Goal: Transaction & Acquisition: Purchase product/service

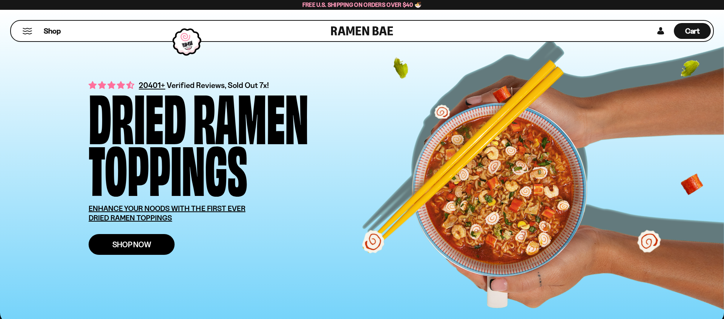
click at [143, 247] on span "Shop Now" at bounding box center [131, 244] width 39 height 8
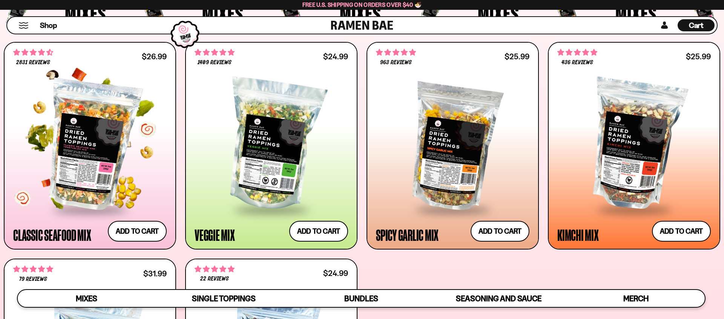
scroll to position [331, 0]
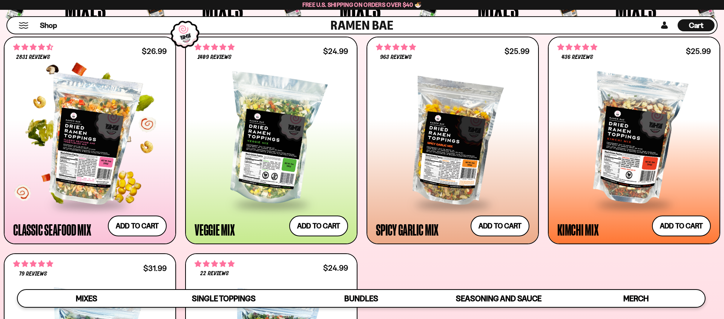
click at [99, 155] on div at bounding box center [89, 139] width 153 height 127
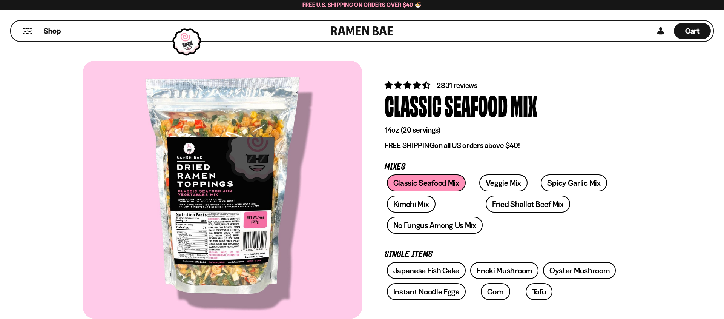
scroll to position [0, 0]
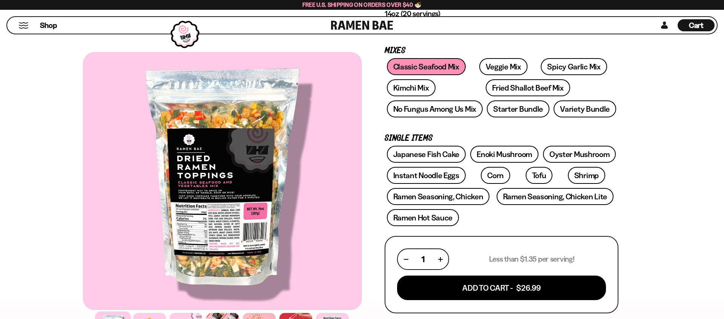
click at [218, 230] on div at bounding box center [222, 181] width 279 height 258
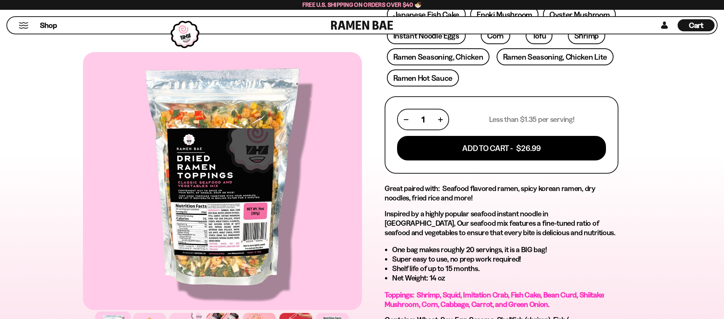
scroll to position [282, 0]
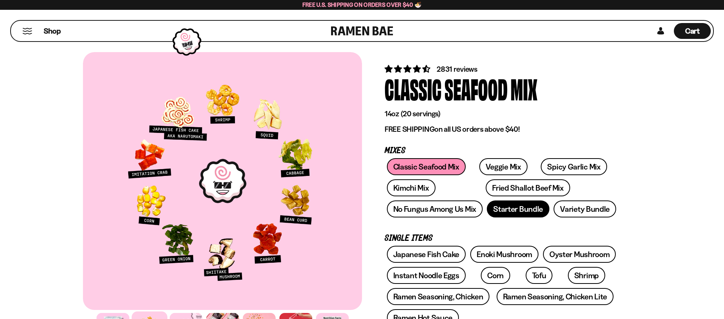
scroll to position [14, 0]
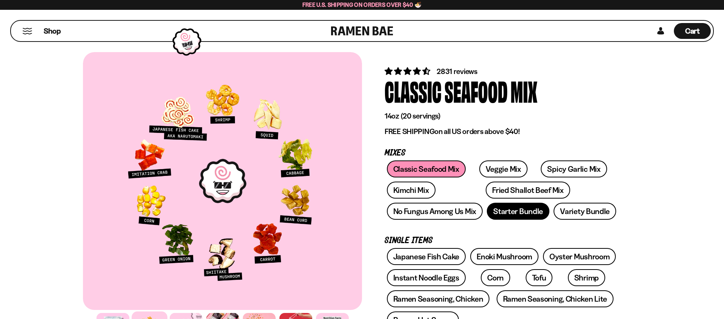
click at [508, 203] on link "Starter Bundle" at bounding box center [518, 211] width 63 height 17
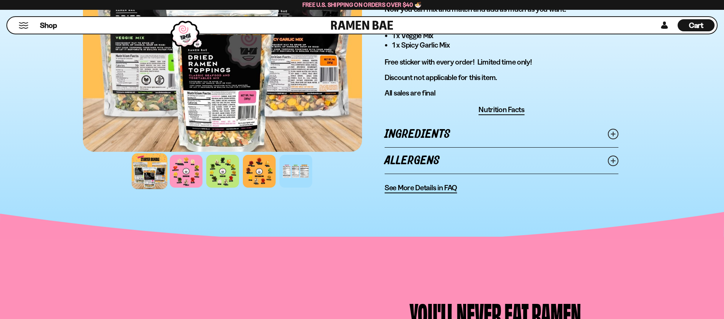
scroll to position [462, 0]
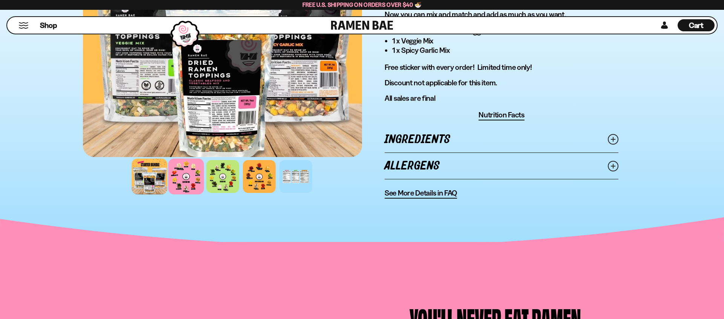
click at [186, 175] on div at bounding box center [186, 176] width 36 height 36
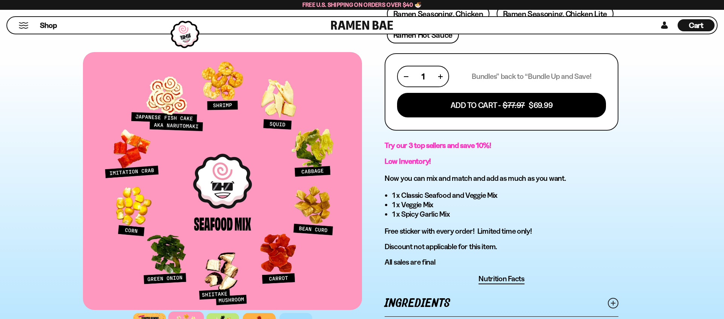
scroll to position [298, 0]
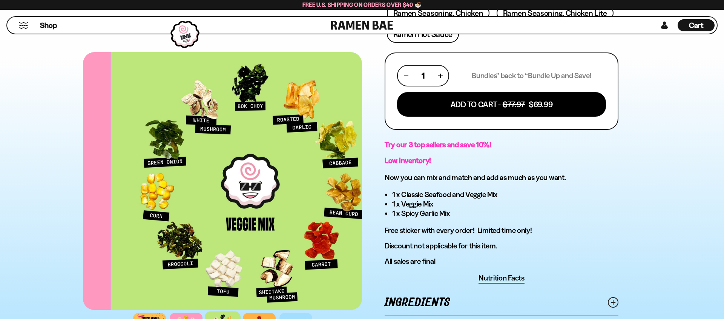
scroll to position [300, 0]
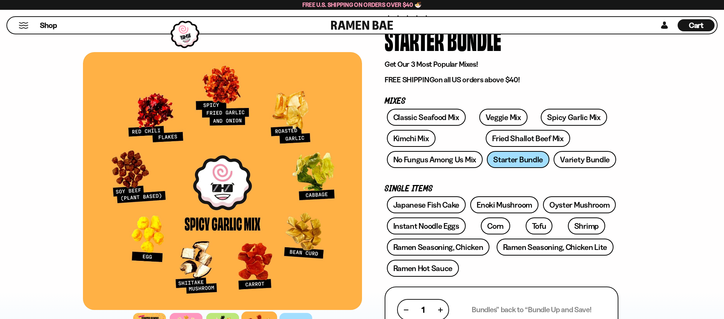
scroll to position [65, 0]
click at [581, 161] on link "Variety Bundle" at bounding box center [585, 160] width 63 height 17
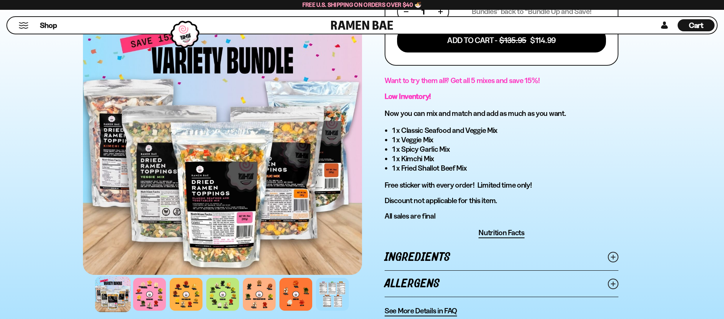
scroll to position [366, 0]
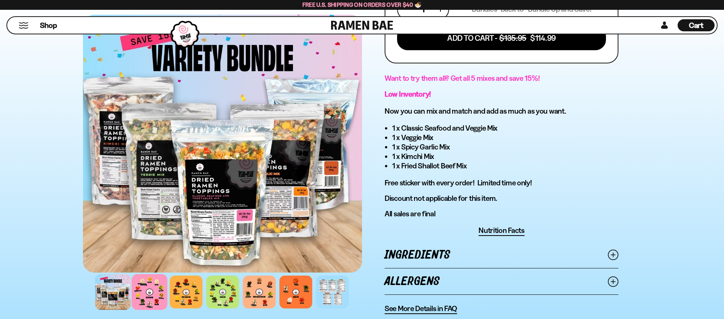
click at [151, 296] on div at bounding box center [150, 292] width 36 height 36
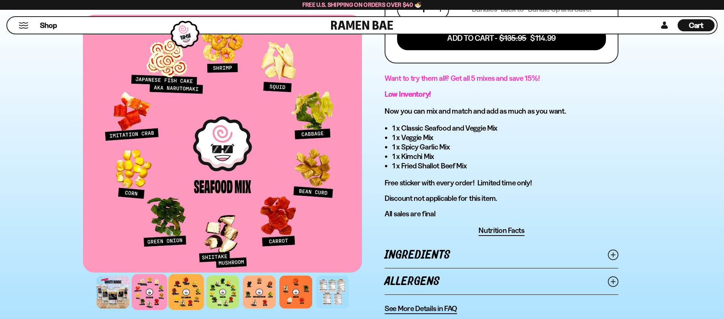
click at [190, 291] on div at bounding box center [186, 292] width 36 height 36
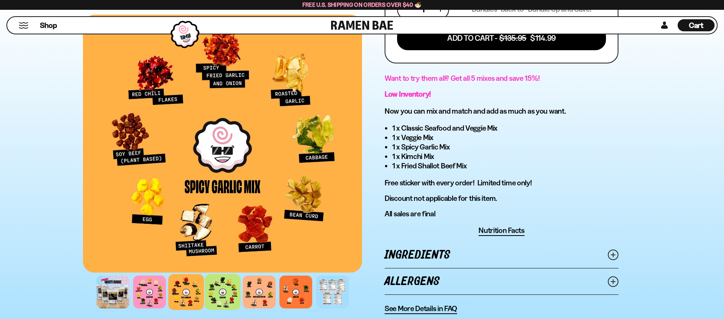
click at [226, 292] on div at bounding box center [223, 292] width 36 height 36
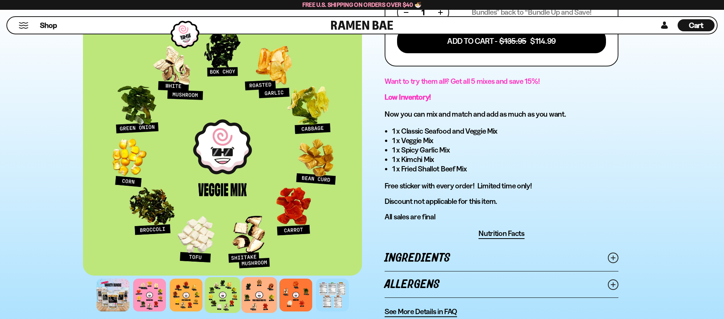
click at [260, 291] on div at bounding box center [259, 295] width 36 height 36
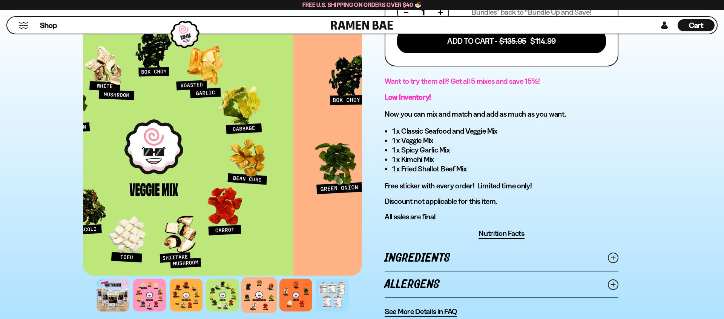
scroll to position [365, 0]
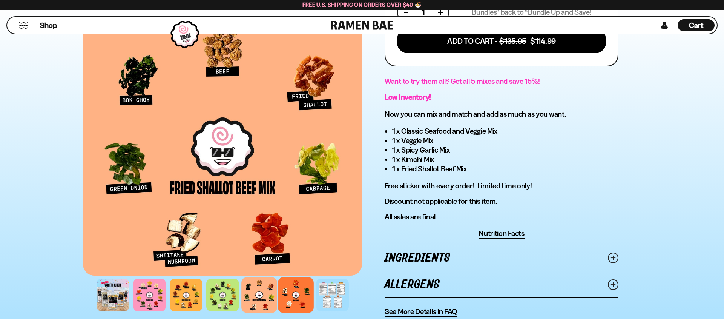
click at [298, 293] on div at bounding box center [296, 295] width 36 height 36
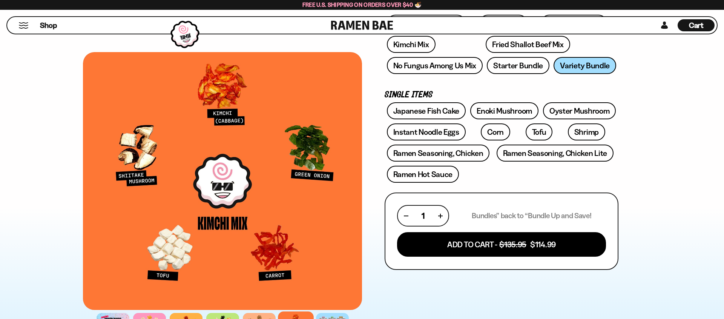
scroll to position [158, 0]
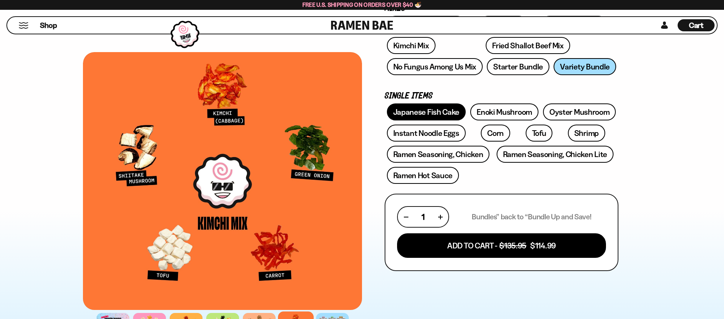
click at [431, 109] on link "Japanese Fish Cake" at bounding box center [426, 111] width 79 height 17
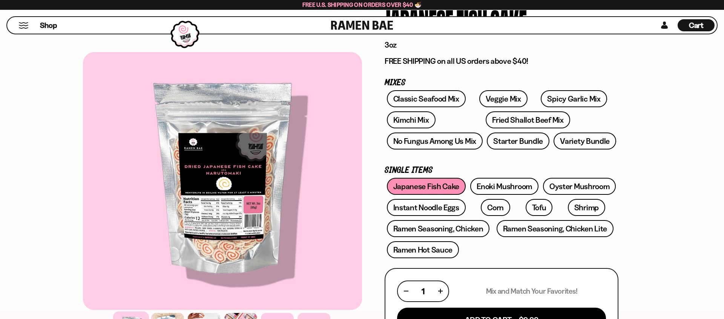
scroll to position [84, 0]
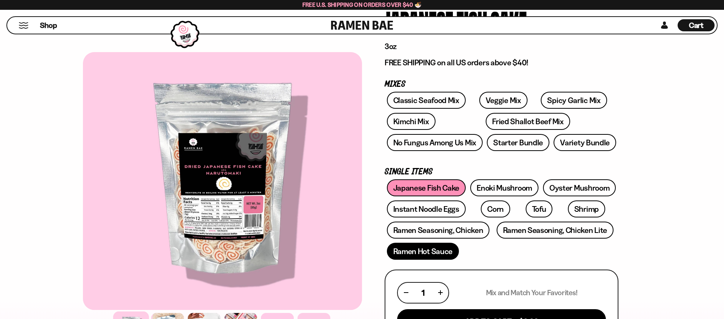
click at [441, 246] on link "Ramen Hot Sauce" at bounding box center [423, 251] width 72 height 17
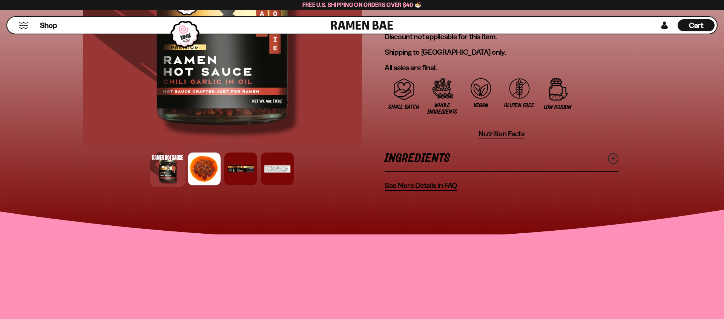
scroll to position [603, 0]
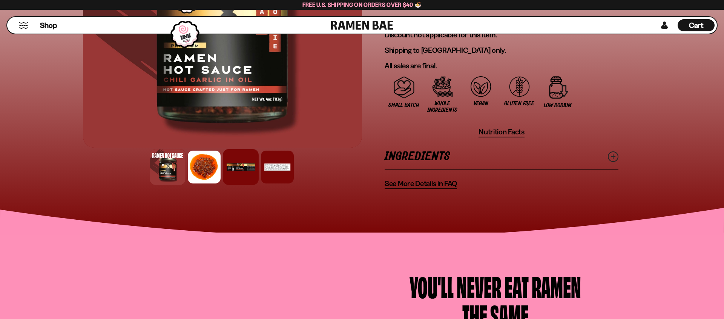
click at [244, 158] on div at bounding box center [241, 167] width 36 height 36
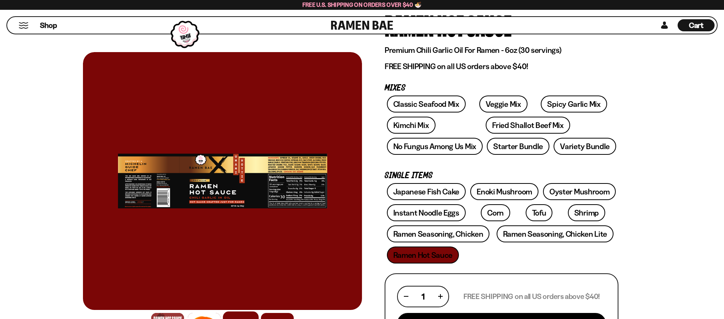
scroll to position [77, 0]
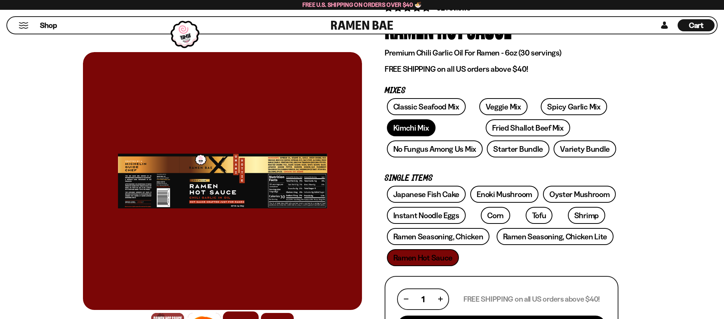
click at [410, 134] on link "Kimchi Mix" at bounding box center [411, 127] width 49 height 17
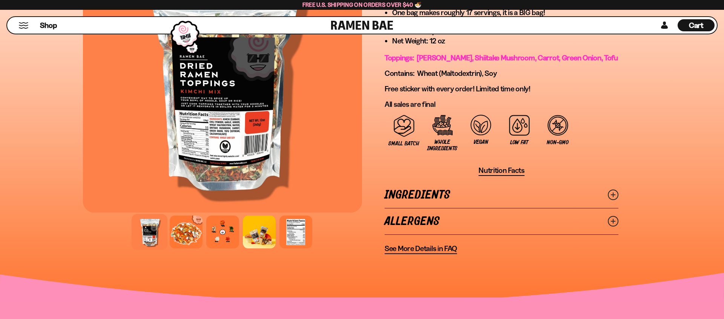
scroll to position [556, 0]
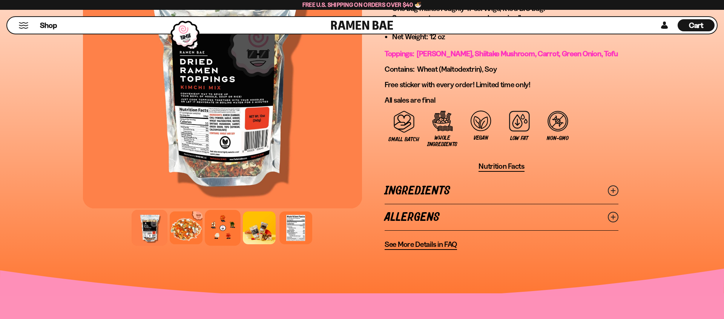
click at [211, 224] on div at bounding box center [223, 228] width 36 height 36
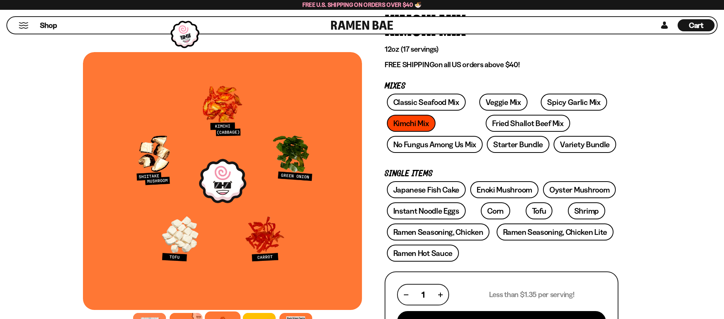
scroll to position [80, 0]
click at [436, 207] on link "Instant Noodle Eggs" at bounding box center [426, 211] width 79 height 17
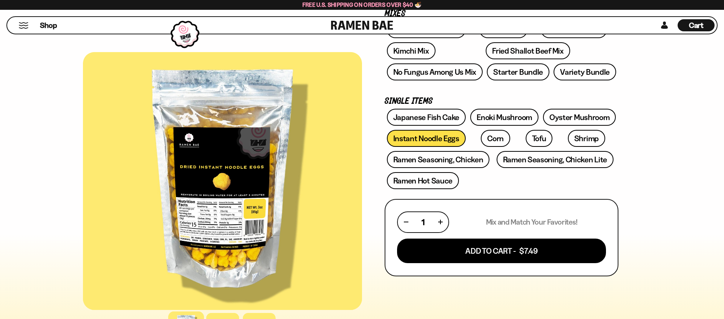
scroll to position [155, 0]
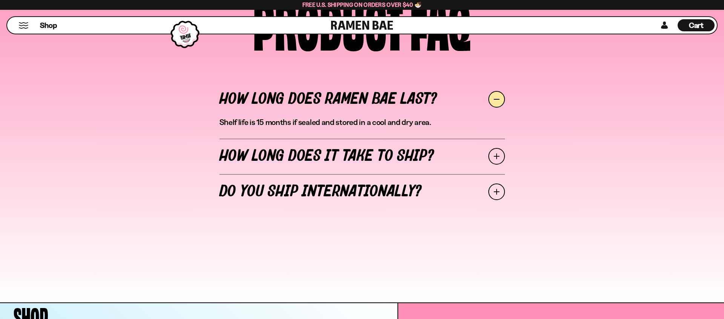
scroll to position [3465, 0]
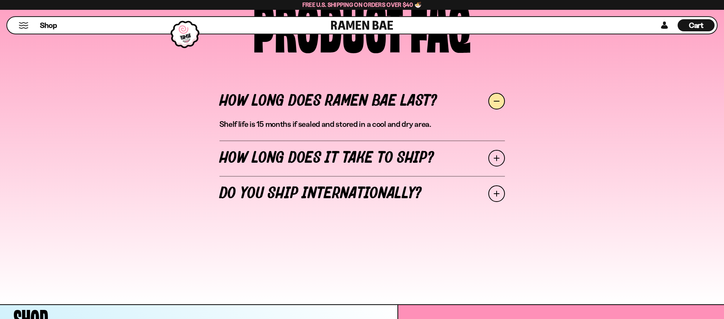
click at [500, 157] on span at bounding box center [496, 158] width 17 height 17
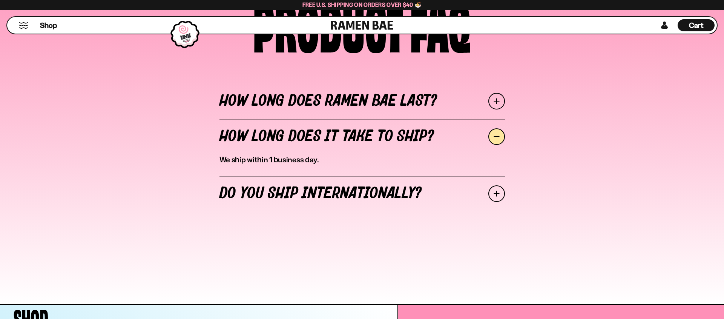
click at [493, 194] on span at bounding box center [496, 193] width 17 height 17
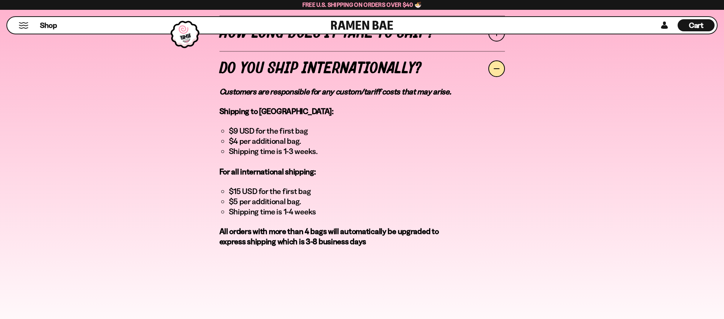
scroll to position [3572, 0]
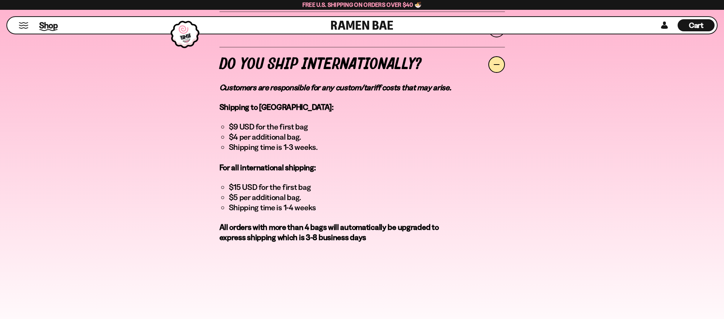
click at [44, 24] on span "Shop" at bounding box center [48, 25] width 18 height 11
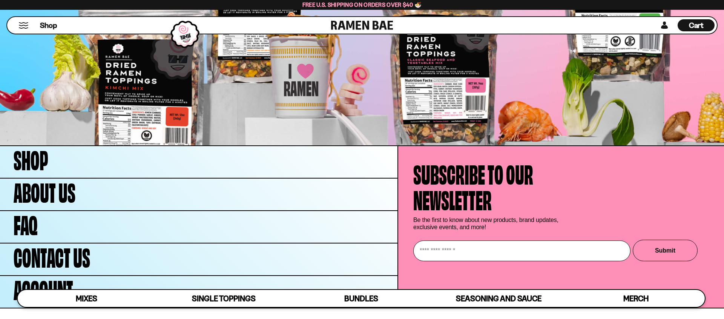
scroll to position [3073, 0]
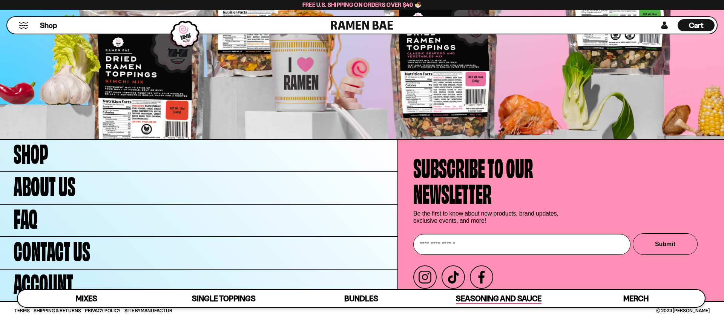
click at [505, 296] on span "Seasoning and Sauce" at bounding box center [499, 298] width 86 height 11
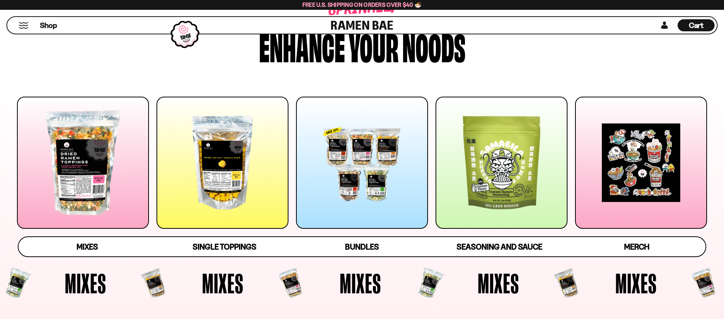
scroll to position [58, 0]
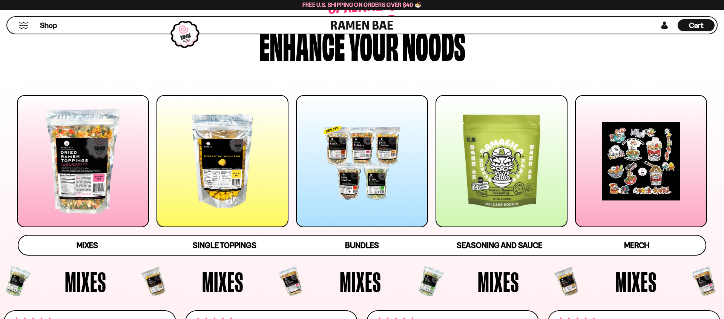
click at [501, 168] on div at bounding box center [502, 161] width 132 height 132
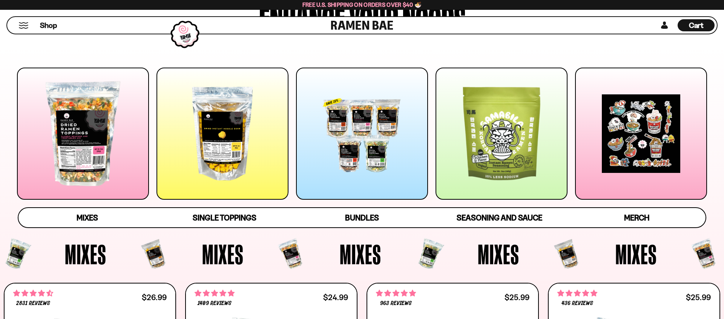
scroll to position [88, 0]
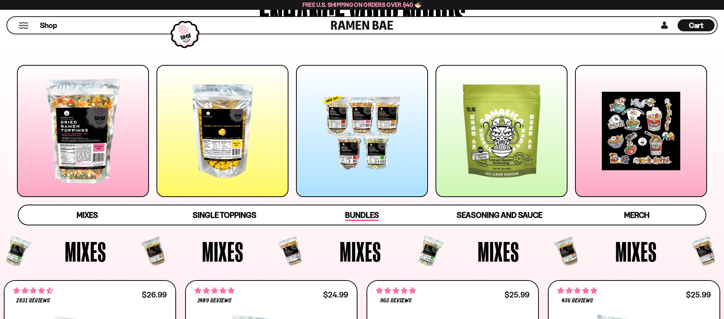
click at [359, 213] on span "Bundles" at bounding box center [362, 215] width 34 height 11
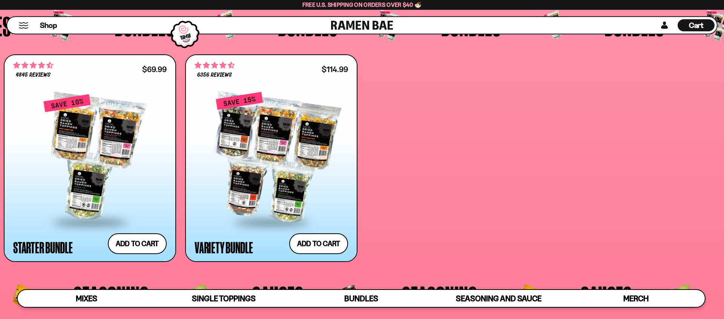
scroll to position [1915, 0]
